Goal: Transaction & Acquisition: Purchase product/service

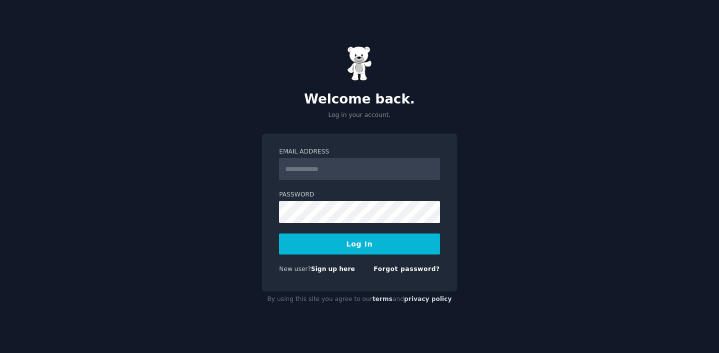
click at [299, 166] on input "Email Address" at bounding box center [359, 169] width 161 height 22
type input "**********"
click at [279, 233] on button "Log In" at bounding box center [359, 243] width 161 height 21
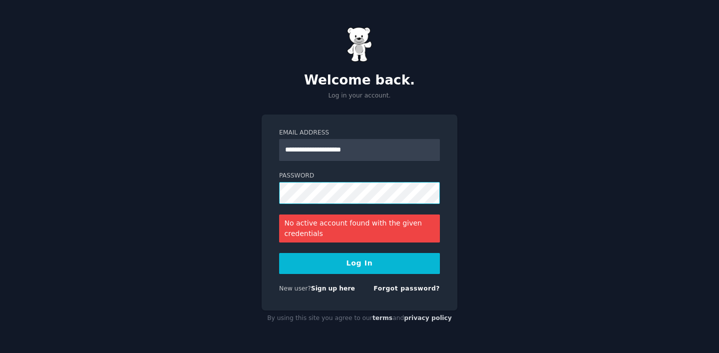
click at [279, 253] on button "Log In" at bounding box center [359, 263] width 161 height 21
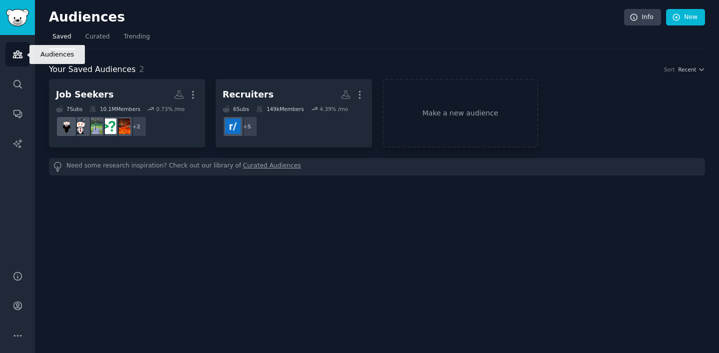
click at [21, 59] on icon "Sidebar" at bounding box center [17, 54] width 10 height 10
click at [97, 37] on span "Curated" at bounding box center [97, 36] width 24 height 9
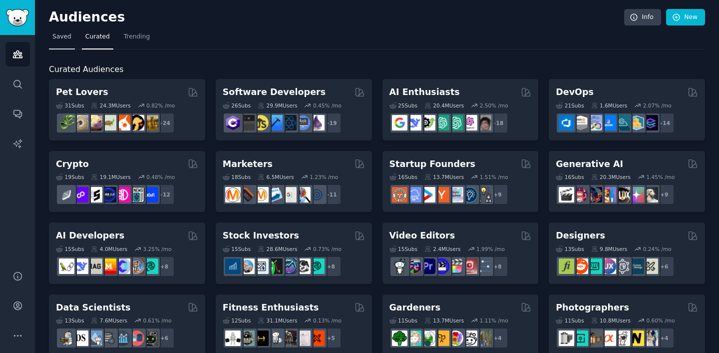
click at [61, 43] on link "Saved" at bounding box center [62, 39] width 26 height 20
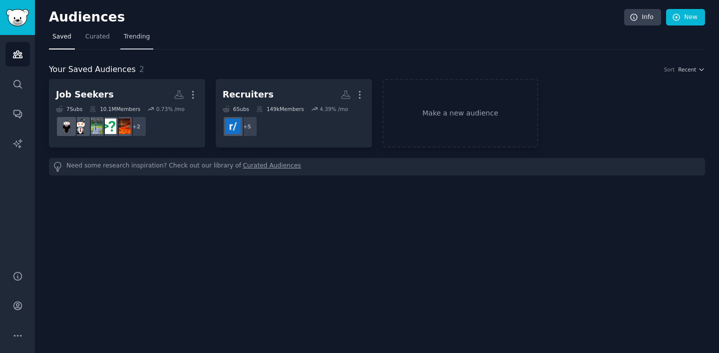
click at [131, 35] on span "Trending" at bounding box center [137, 36] width 26 height 9
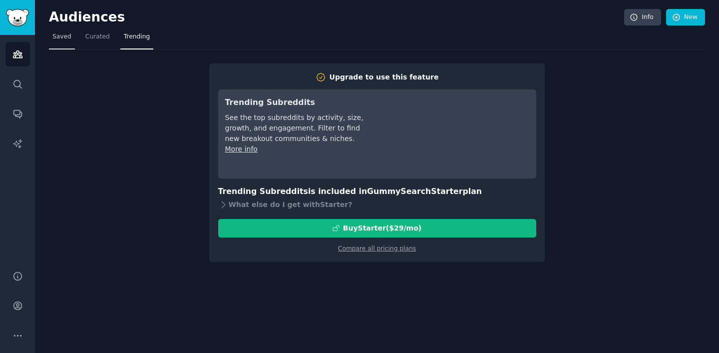
click at [54, 39] on span "Saved" at bounding box center [61, 36] width 19 height 9
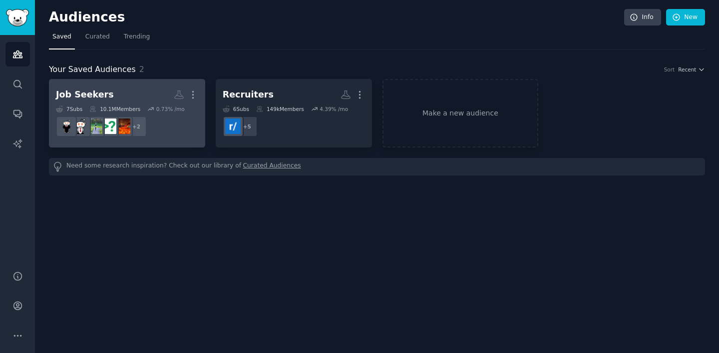
click at [104, 89] on div "Job Seekers" at bounding box center [85, 94] width 58 height 12
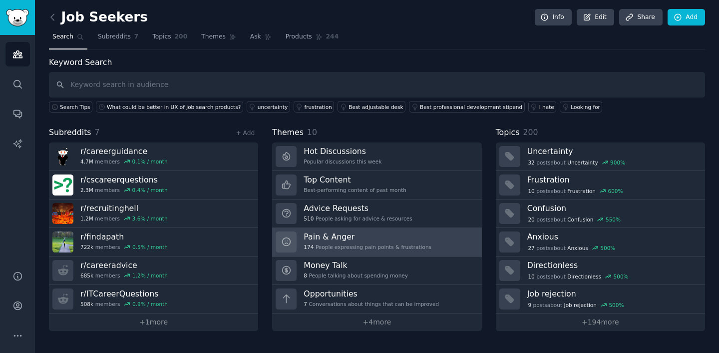
click at [345, 250] on div "Pain & Anger 174 People expressing pain points & frustrations" at bounding box center [368, 241] width 128 height 21
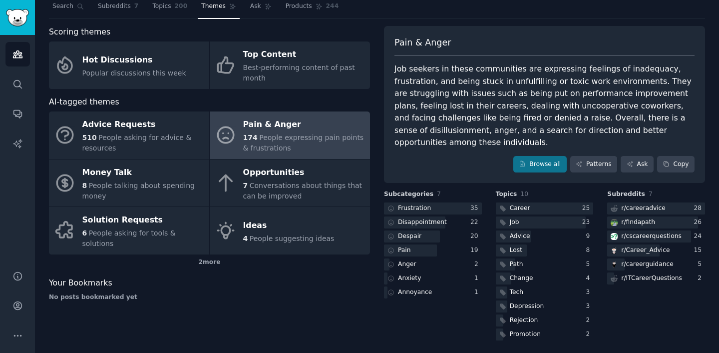
scroll to position [33, 0]
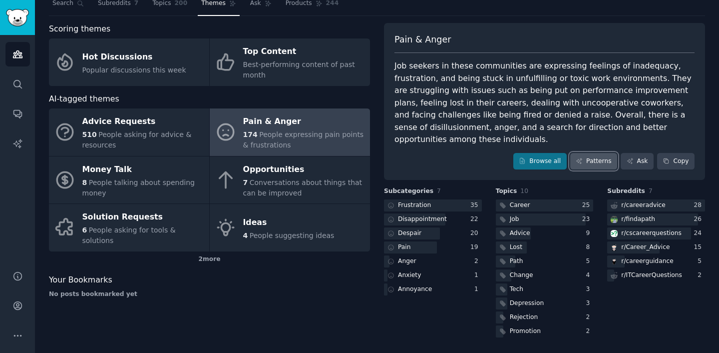
click at [585, 167] on link "Patterns" at bounding box center [593, 161] width 47 height 17
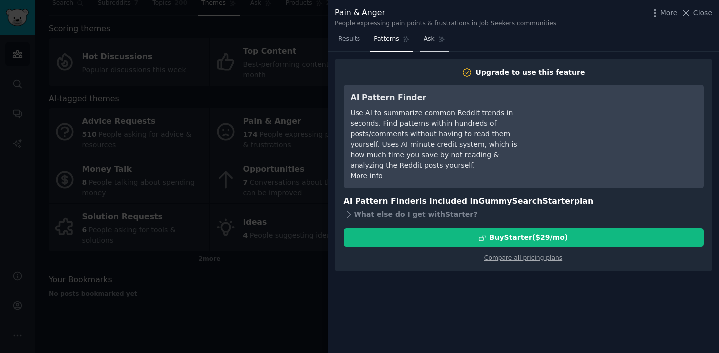
click at [425, 47] on link "Ask" at bounding box center [434, 41] width 28 height 20
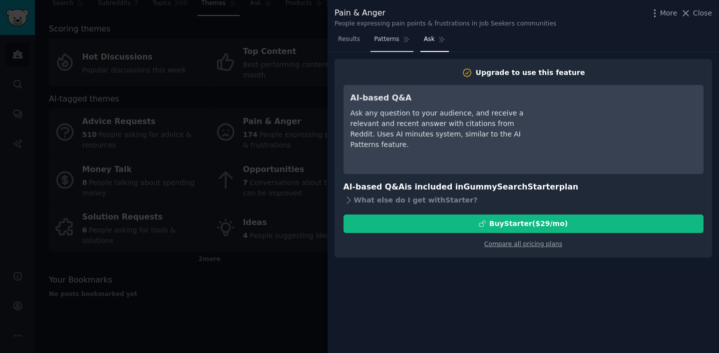
click at [396, 37] on span "Patterns" at bounding box center [386, 39] width 25 height 9
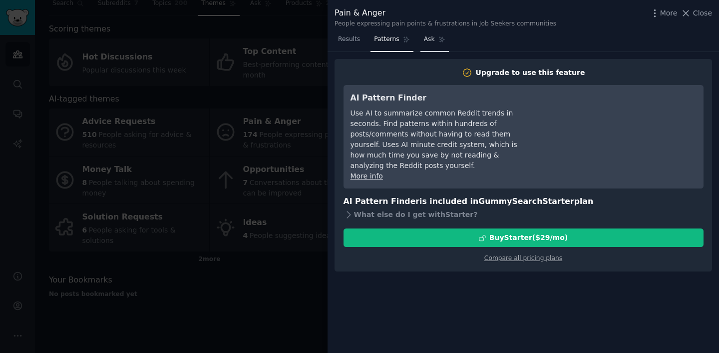
click at [436, 48] on link "Ask" at bounding box center [434, 41] width 28 height 20
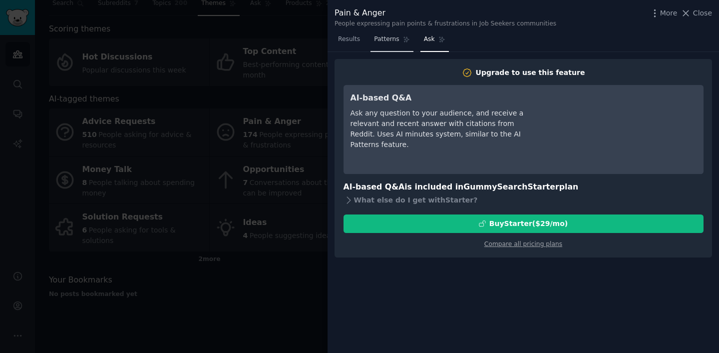
click at [402, 34] on link "Patterns" at bounding box center [391, 41] width 42 height 20
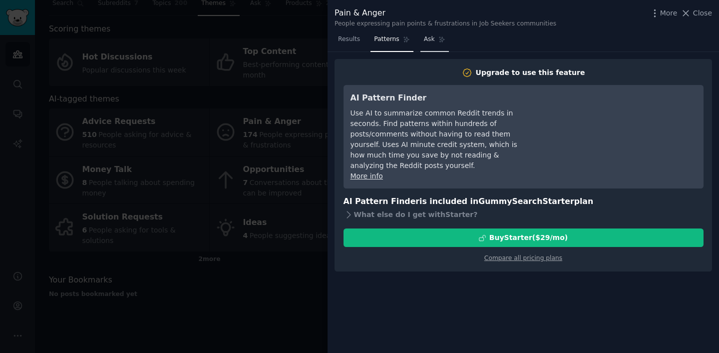
click at [433, 32] on link "Ask" at bounding box center [434, 41] width 28 height 20
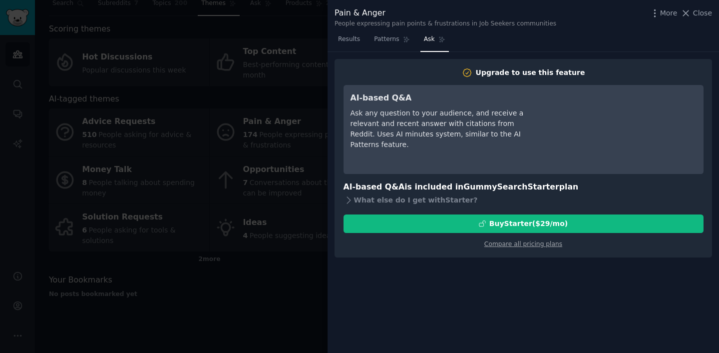
click at [358, 22] on div "People expressing pain points & frustrations in Job Seekers communities" at bounding box center [446, 23] width 222 height 9
click at [399, 47] on link "Patterns" at bounding box center [391, 41] width 42 height 20
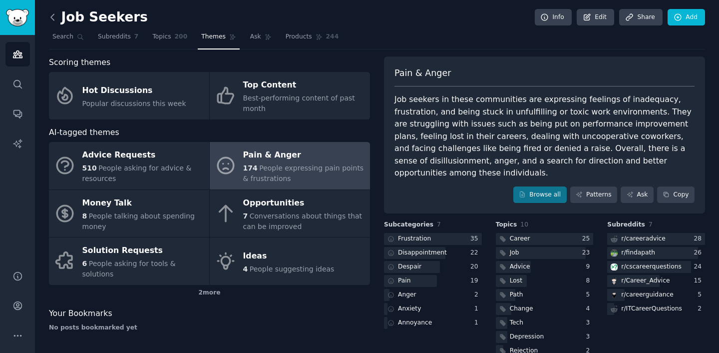
click at [54, 12] on icon at bounding box center [52, 17] width 10 height 10
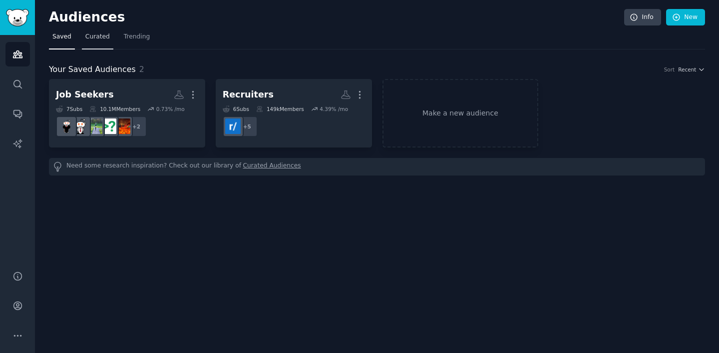
click at [83, 42] on link "Curated" at bounding box center [97, 39] width 31 height 20
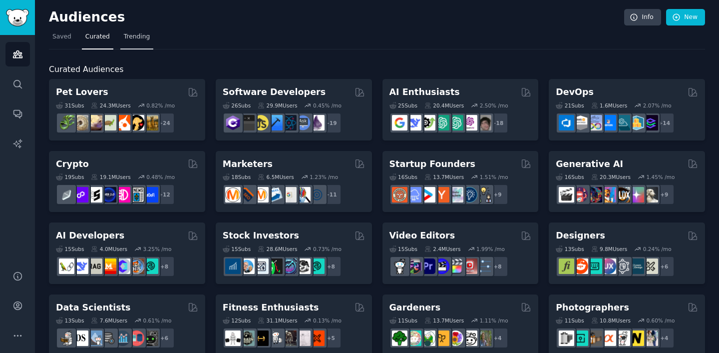
click at [136, 39] on span "Trending" at bounding box center [137, 36] width 26 height 9
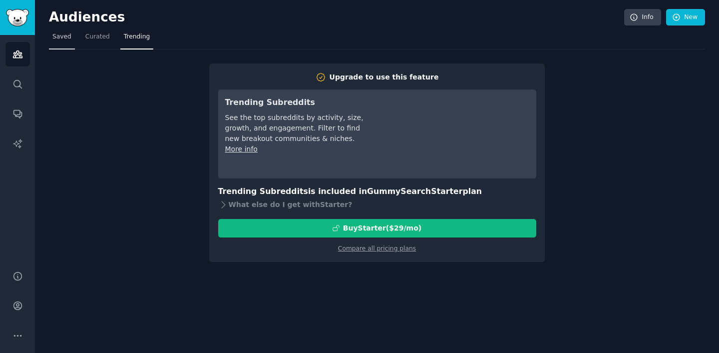
click at [72, 47] on link "Saved" at bounding box center [62, 39] width 26 height 20
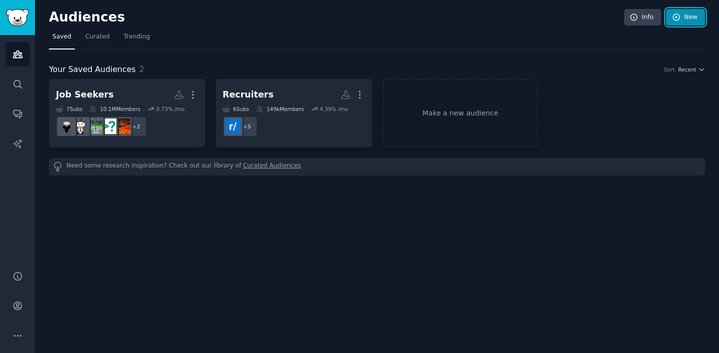
click at [689, 17] on link "New" at bounding box center [685, 17] width 39 height 17
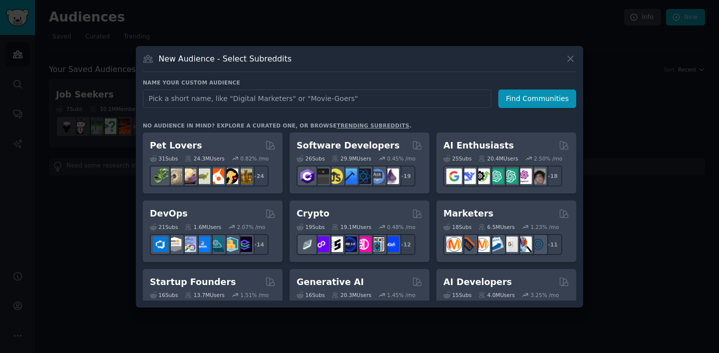
type input "J"
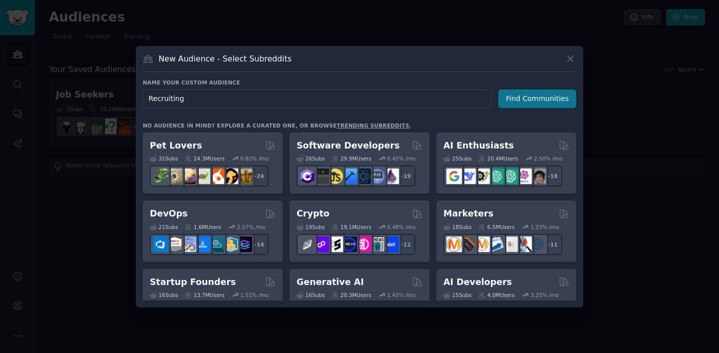
type input "Recruiting"
click at [507, 96] on button "Find Communities" at bounding box center [537, 98] width 78 height 18
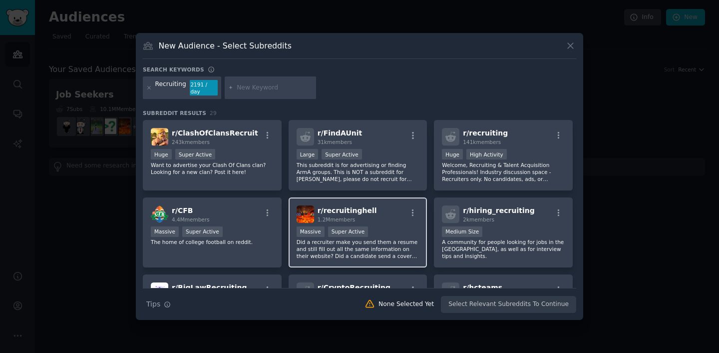
click at [330, 216] on span "1.2M members" at bounding box center [337, 219] width 38 height 6
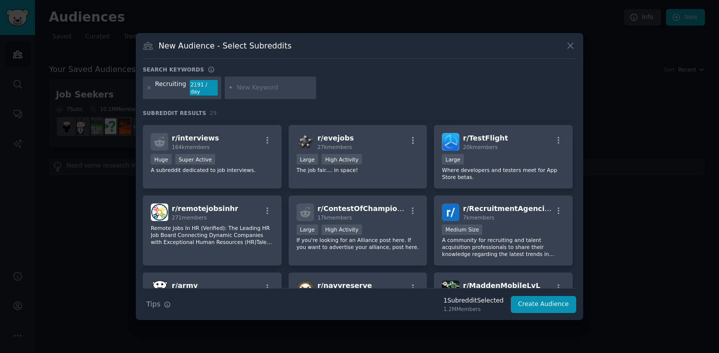
scroll to position [283, 0]
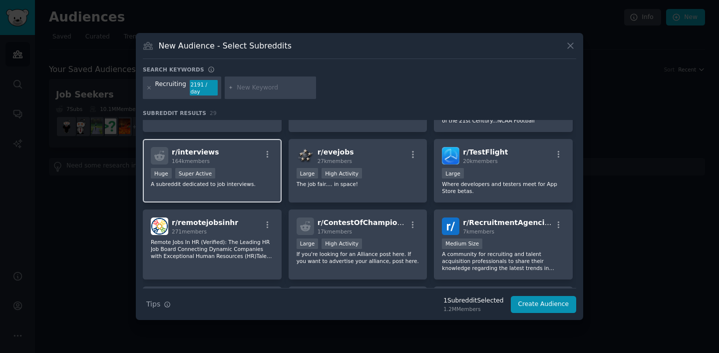
click at [196, 184] on div "r/ interviews 164k members >= 95th percentile for submissions / day Huge Super …" at bounding box center [212, 170] width 139 height 63
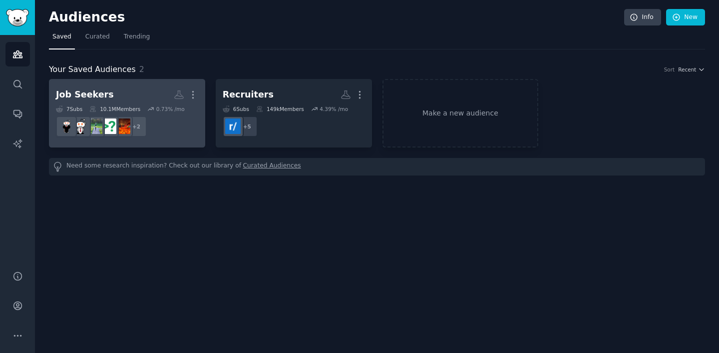
click at [147, 107] on icon at bounding box center [150, 108] width 7 height 7
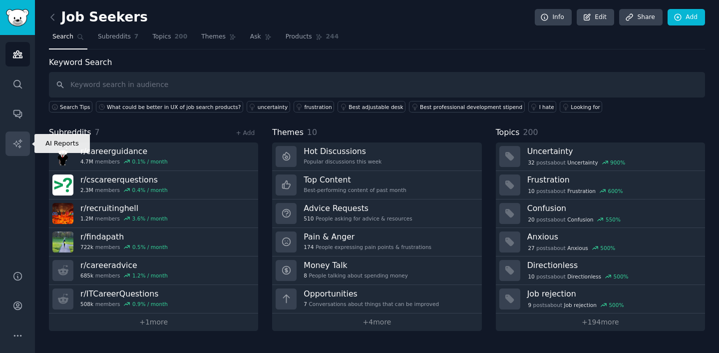
click at [17, 142] on icon "Sidebar" at bounding box center [17, 143] width 10 height 10
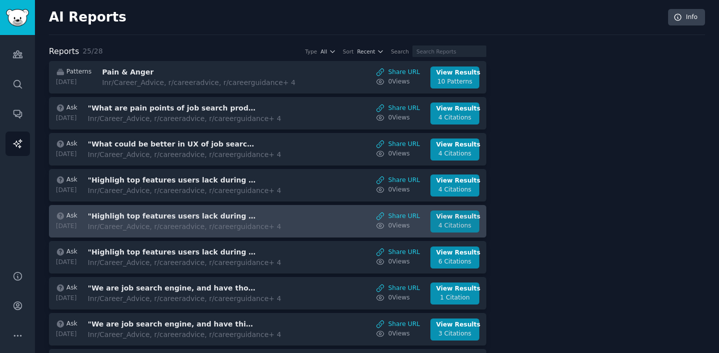
click at [452, 227] on div "4 Citations" at bounding box center [454, 225] width 37 height 9
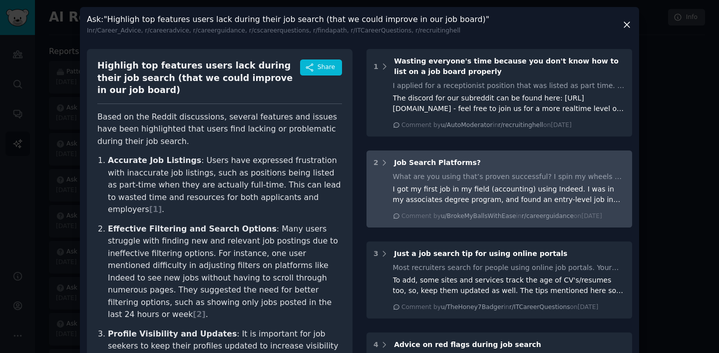
click at [429, 163] on span "Job Search Platforms?" at bounding box center [437, 162] width 87 height 8
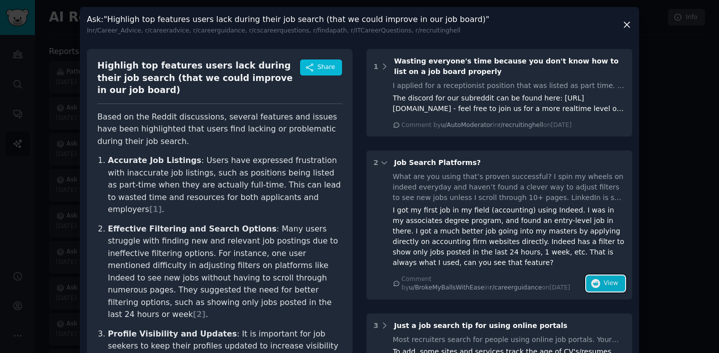
click at [610, 280] on span "View" at bounding box center [611, 283] width 14 height 9
click at [625, 33] on div "Ask : "Highligh top features users lack during their job search (that we could …" at bounding box center [359, 24] width 545 height 21
click at [625, 26] on icon at bounding box center [627, 24] width 10 height 10
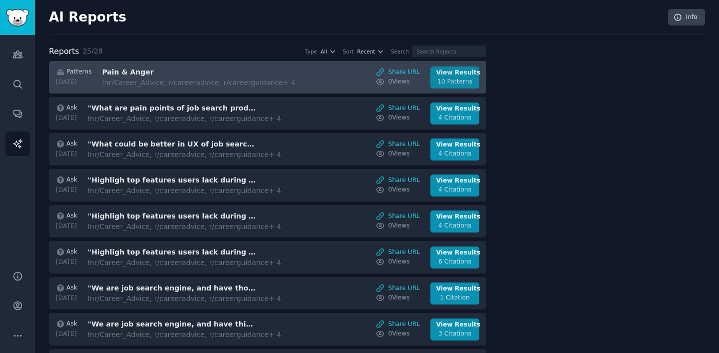
click at [468, 78] on div "10 Patterns" at bounding box center [454, 81] width 37 height 9
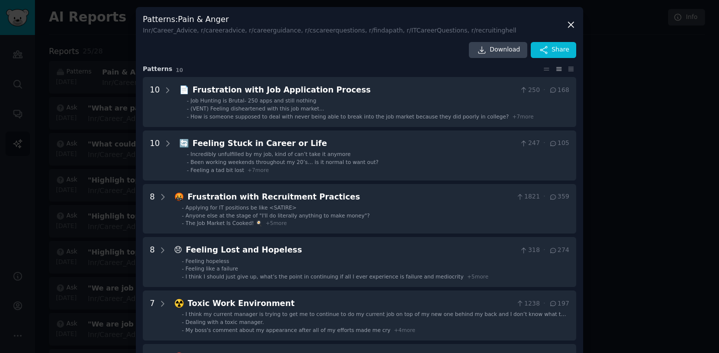
click at [562, 27] on div "Patterns : Pain & Anger In r/Career_Advice, r/careeradvice, r/careerguidance, r…" at bounding box center [359, 24] width 433 height 21
click at [566, 27] on icon at bounding box center [571, 24] width 10 height 10
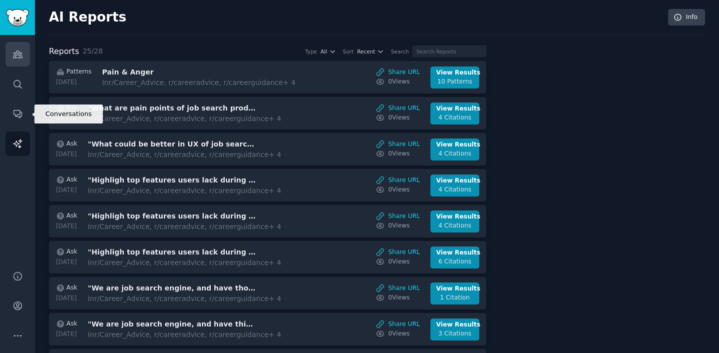
click at [18, 58] on icon "Sidebar" at bounding box center [17, 54] width 10 height 10
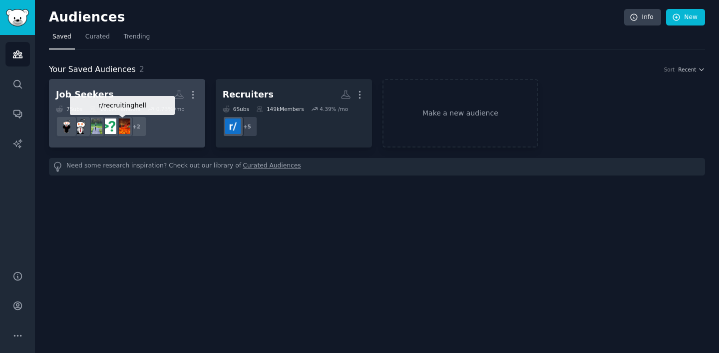
click at [127, 119] on img at bounding box center [122, 125] width 15 height 15
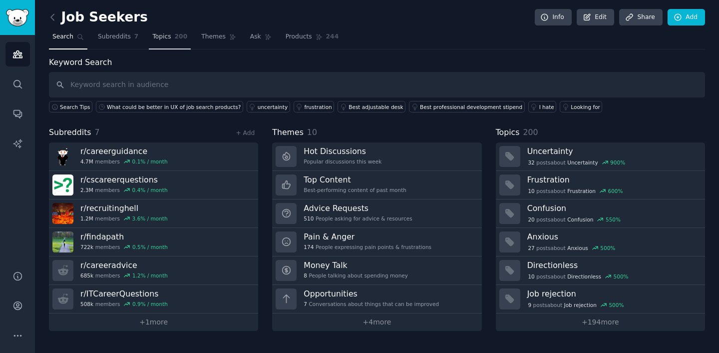
click at [164, 38] on span "Topics" at bounding box center [161, 36] width 18 height 9
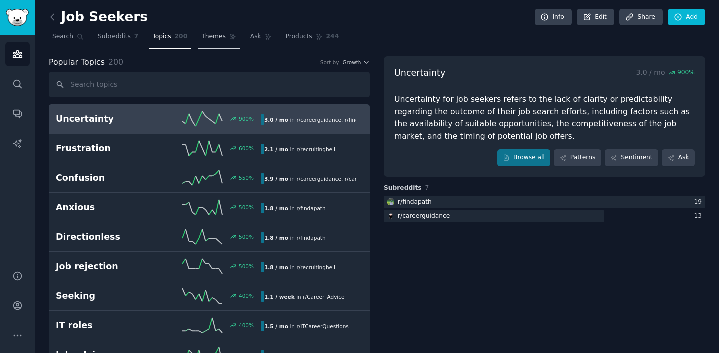
click at [215, 37] on span "Themes" at bounding box center [213, 36] width 24 height 9
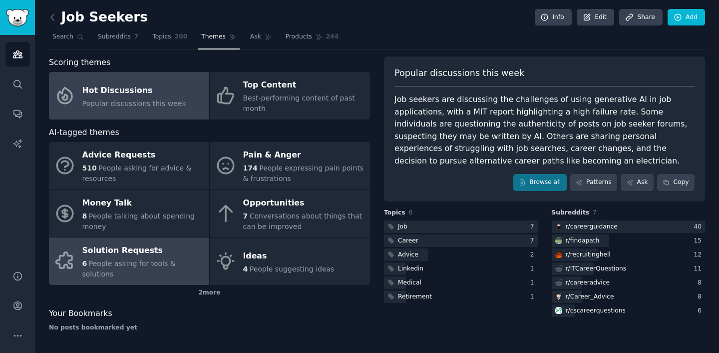
click at [114, 260] on span "People asking for tools & solutions" at bounding box center [128, 268] width 93 height 18
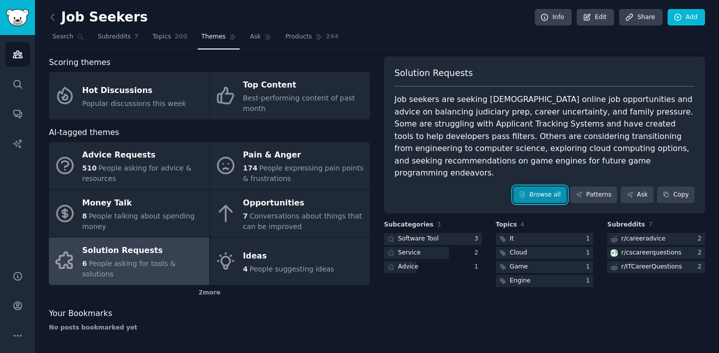
click at [547, 187] on link "Browse all" at bounding box center [539, 194] width 53 height 17
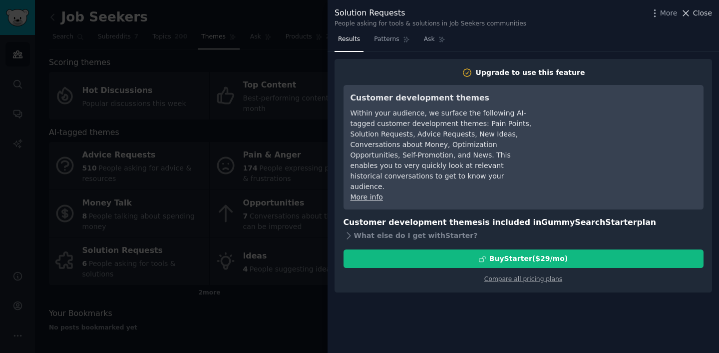
click at [696, 11] on span "Close" at bounding box center [702, 13] width 19 height 10
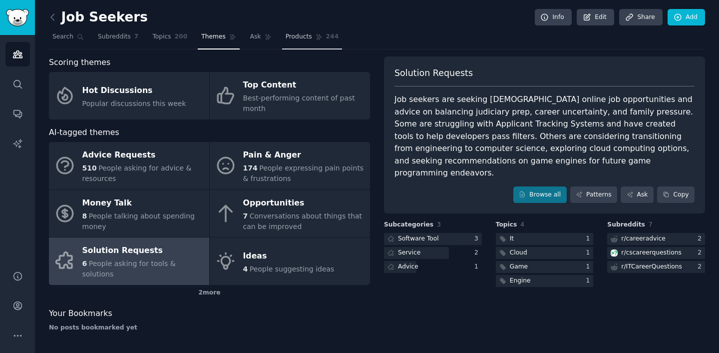
click at [302, 32] on span "Products" at bounding box center [299, 36] width 26 height 9
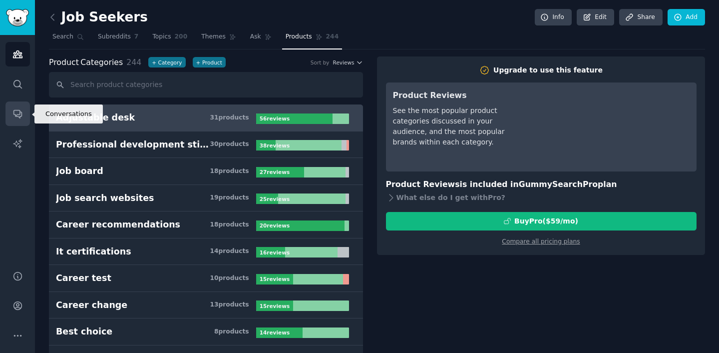
click at [12, 120] on link "Conversations" at bounding box center [17, 113] width 24 height 24
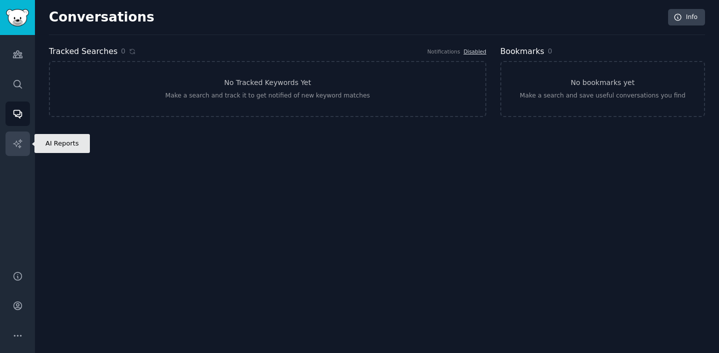
click at [15, 140] on icon "Sidebar" at bounding box center [17, 143] width 8 height 8
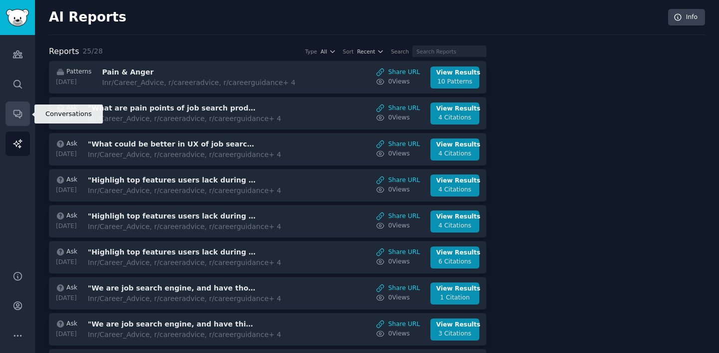
click at [13, 113] on icon "Sidebar" at bounding box center [17, 114] width 8 height 8
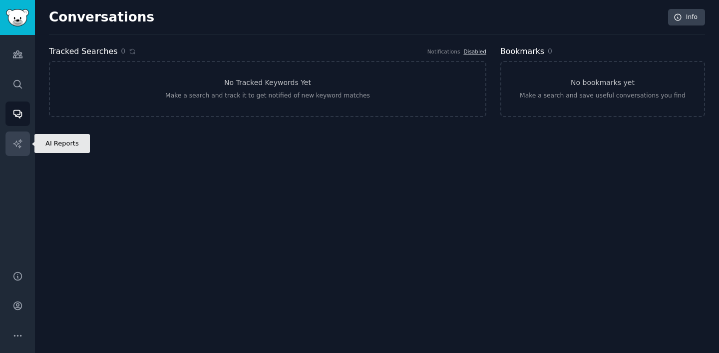
click at [16, 150] on link "AI Reports" at bounding box center [17, 143] width 24 height 24
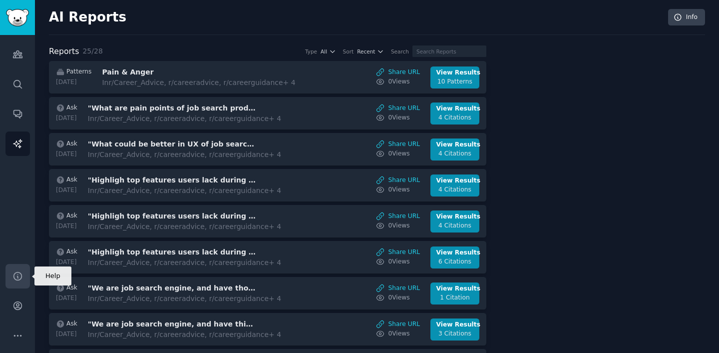
click at [17, 278] on icon "Sidebar" at bounding box center [17, 276] width 10 height 10
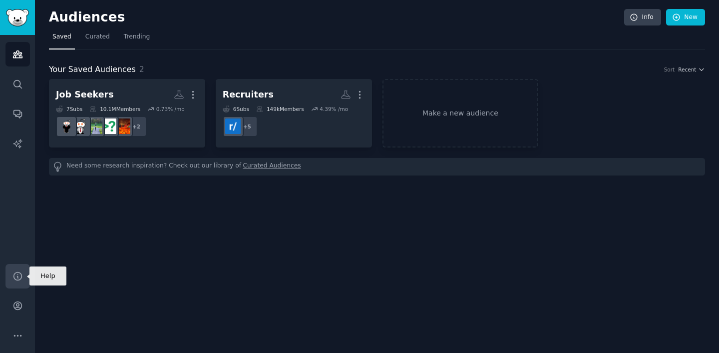
click at [18, 275] on icon "Sidebar" at bounding box center [17, 276] width 10 height 10
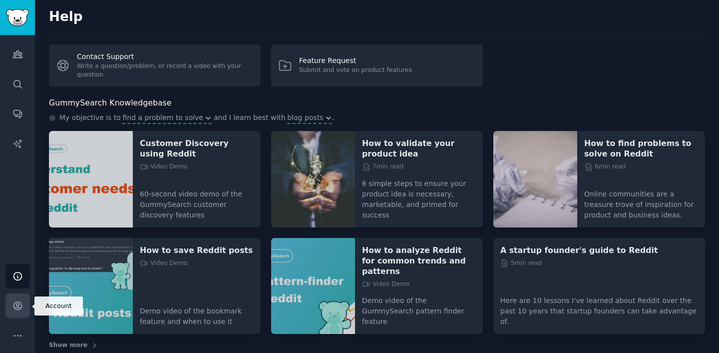
click at [19, 310] on icon "Sidebar" at bounding box center [17, 305] width 10 height 10
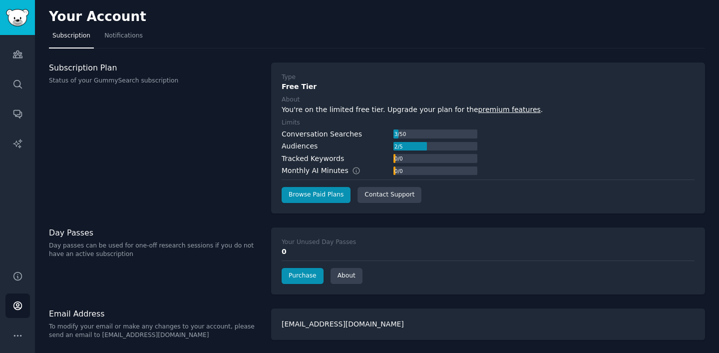
scroll to position [0, 0]
click at [321, 194] on link "Browse Paid Plans" at bounding box center [316, 194] width 69 height 16
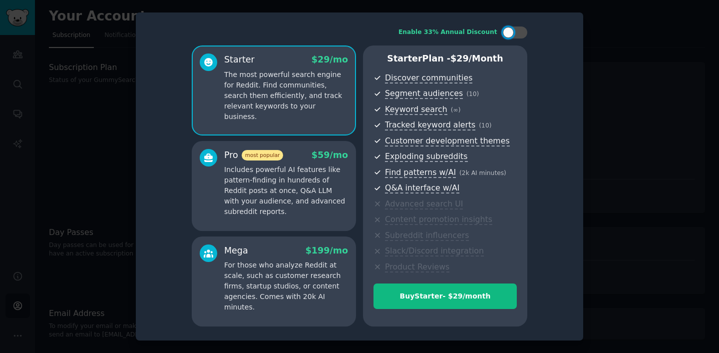
click at [285, 192] on p "Includes powerful AI features like pattern-finding in hundreds of Reddit posts …" at bounding box center [286, 190] width 124 height 52
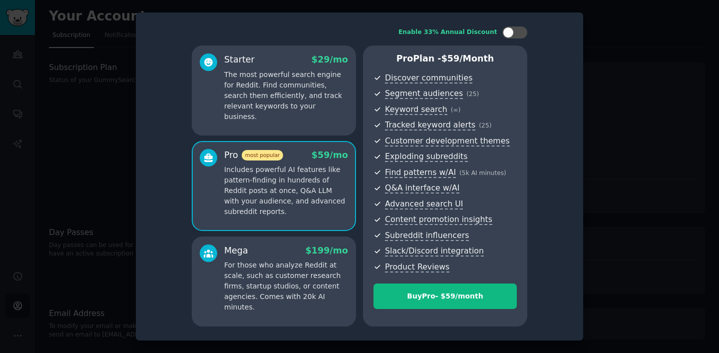
click at [285, 280] on p "For those who analyze Reddit at scale, such as customer research firms, startup…" at bounding box center [286, 286] width 124 height 52
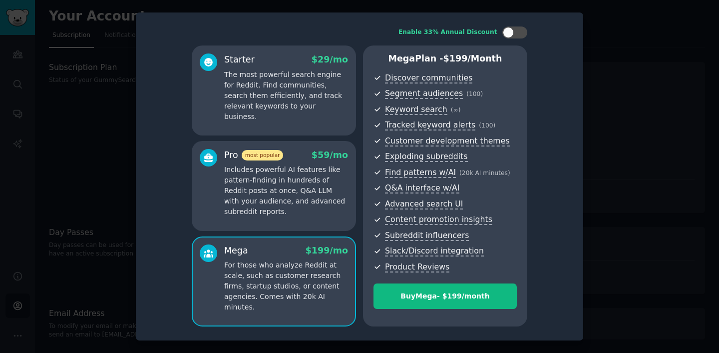
click at [309, 181] on p "Includes powerful AI features like pattern-finding in hundreds of Reddit posts …" at bounding box center [286, 190] width 124 height 52
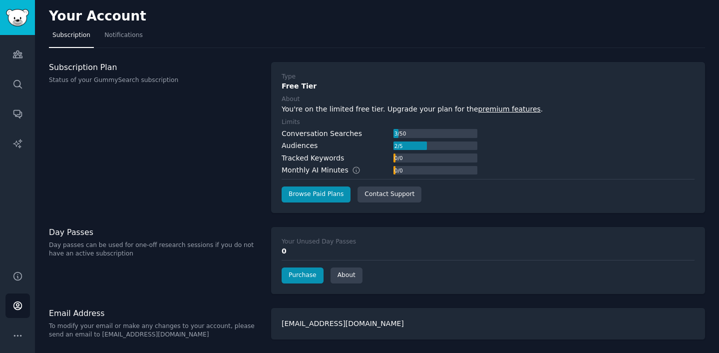
click at [86, 246] on p "Day passes can be used for one-off research sessions if you do not have an acti…" at bounding box center [155, 249] width 212 height 17
click at [99, 247] on p "Day passes can be used for one-off research sessions if you do not have an acti…" at bounding box center [155, 249] width 212 height 17
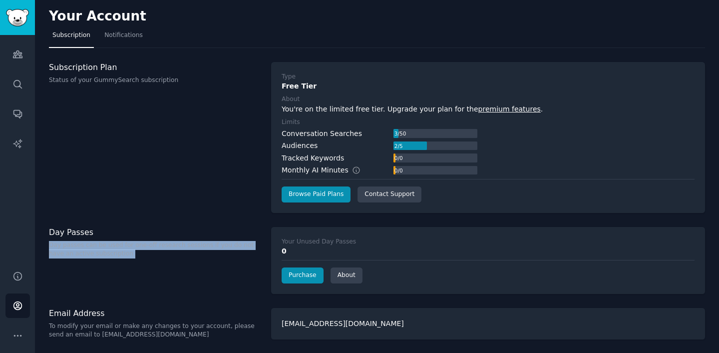
click at [99, 247] on p "Day passes can be used for one-off research sessions if you do not have an acti…" at bounding box center [155, 249] width 212 height 17
click at [301, 275] on link "Purchase" at bounding box center [303, 275] width 42 height 16
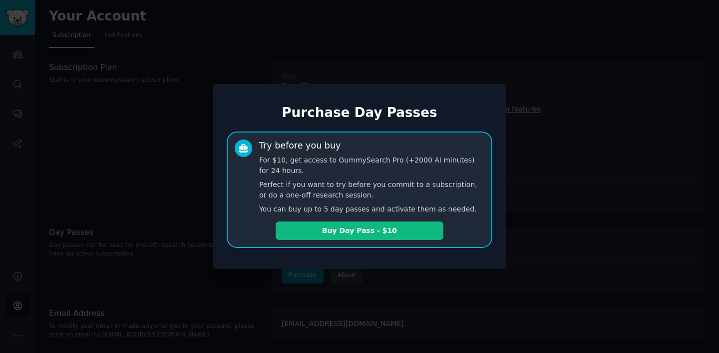
click at [375, 258] on div "Purchase Day Passes Try before you buy For $10, get access to GummySearch Pro (…" at bounding box center [360, 176] width 294 height 185
click at [380, 280] on div at bounding box center [359, 176] width 719 height 353
